Goal: Communication & Community: Share content

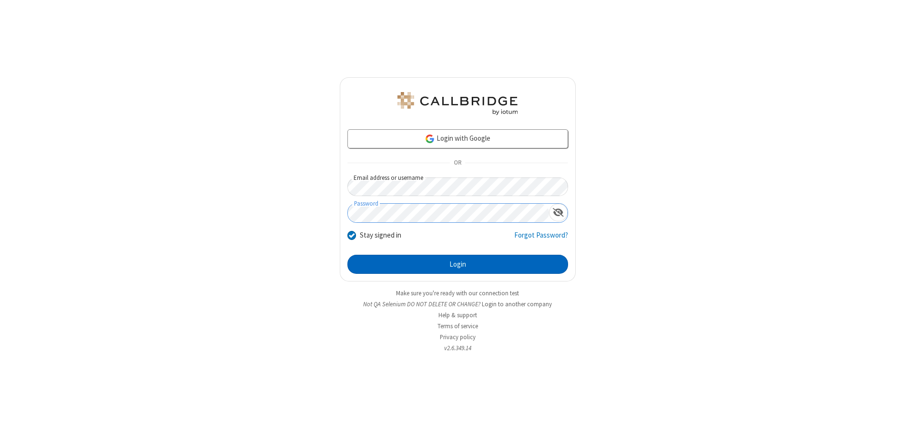
click at [458, 264] on button "Login" at bounding box center [457, 264] width 221 height 19
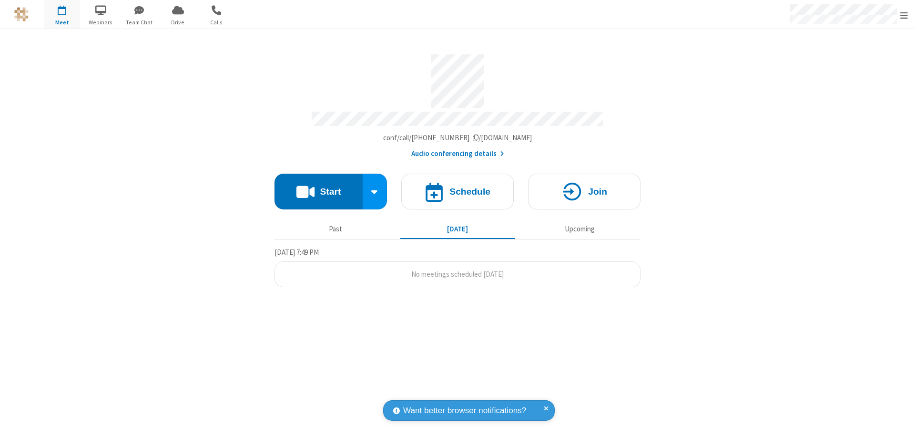
click at [318, 187] on button "Start" at bounding box center [319, 191] width 88 height 36
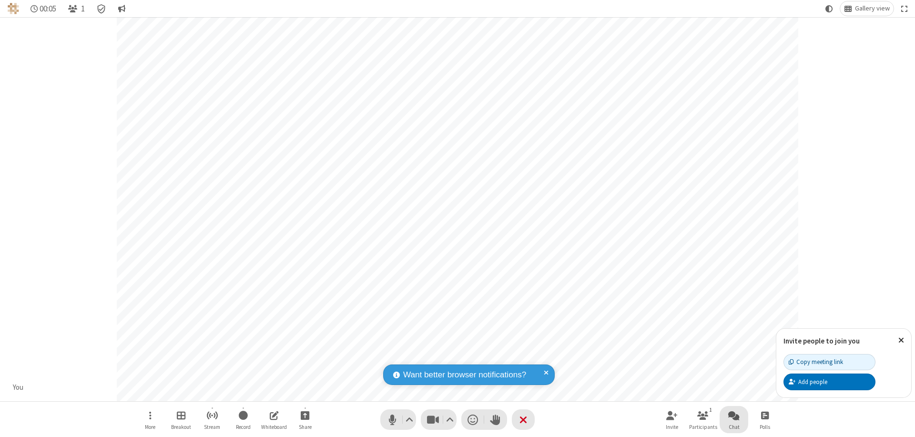
click at [734, 415] on span "Open chat" at bounding box center [733, 415] width 11 height 12
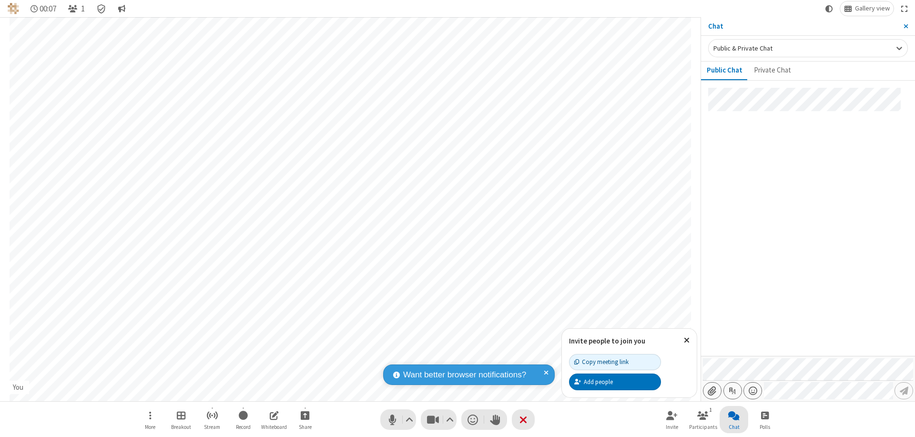
type input "C:\fakepath\doc_test.docx"
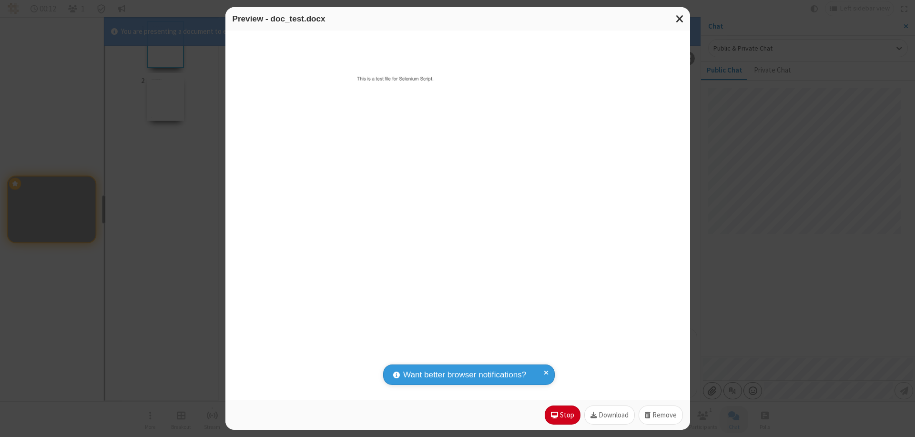
click at [680, 19] on span "Close modal" at bounding box center [680, 18] width 9 height 12
